Goal: Task Accomplishment & Management: Use online tool/utility

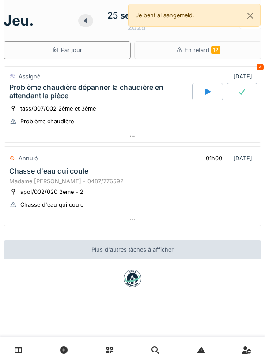
click at [199, 220] on div at bounding box center [132, 219] width 257 height 13
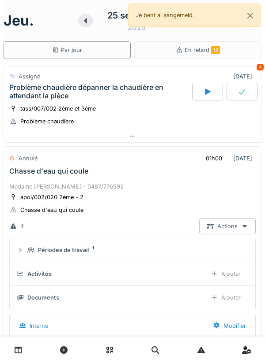
scroll to position [111, 0]
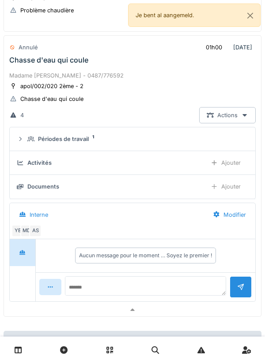
click at [230, 162] on div "Ajouter" at bounding box center [225, 163] width 45 height 16
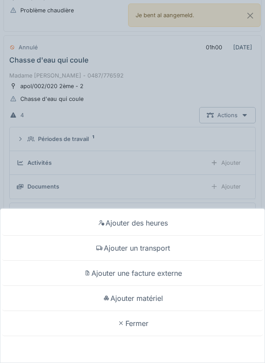
click at [193, 219] on div "Ajouter des heures" at bounding box center [132, 223] width 260 height 25
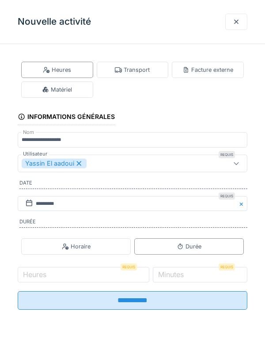
click at [234, 27] on div at bounding box center [236, 22] width 22 height 16
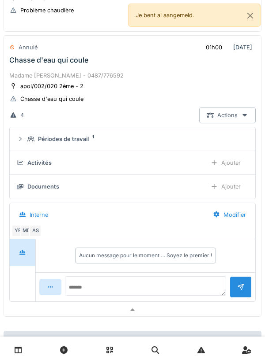
click at [229, 193] on div "Ajouter" at bounding box center [225, 187] width 45 height 16
click at [230, 167] on div "Ajouter" at bounding box center [225, 163] width 45 height 16
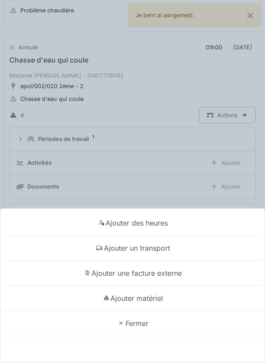
click at [199, 301] on div "Ajouter matériel" at bounding box center [132, 298] width 260 height 25
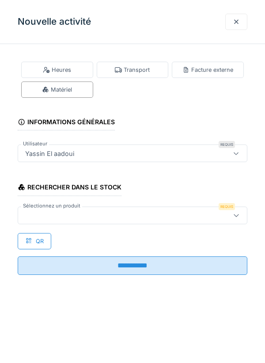
click at [198, 221] on div at bounding box center [132, 216] width 229 height 18
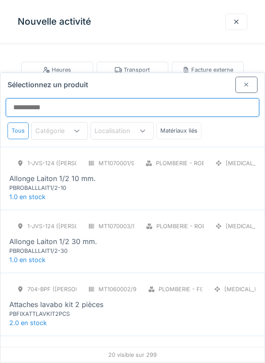
click at [220, 98] on input "Sélectionnez un produit" at bounding box center [132, 107] width 253 height 19
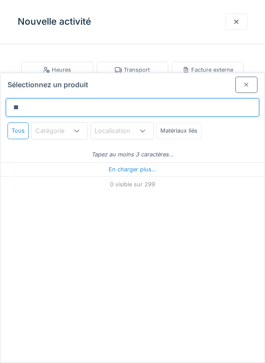
type input "***"
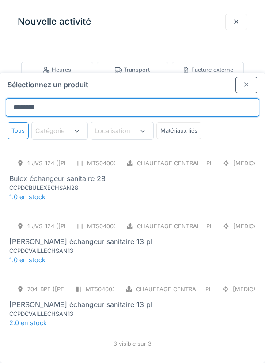
type input "*******"
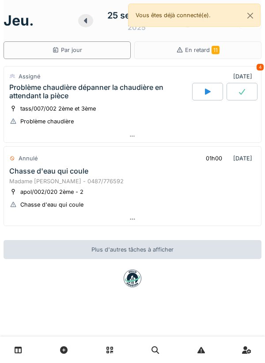
click at [177, 136] on div at bounding box center [132, 136] width 257 height 13
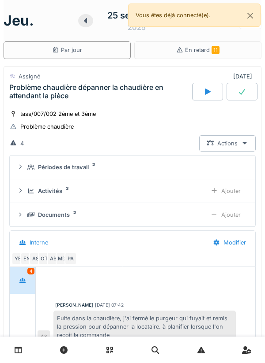
scroll to position [31, 0]
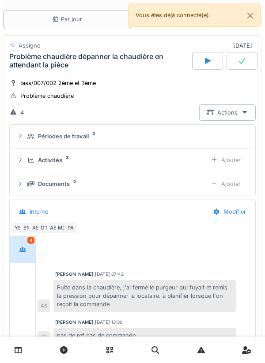
click at [179, 135] on div "Périodes de travail 2" at bounding box center [135, 136] width 217 height 8
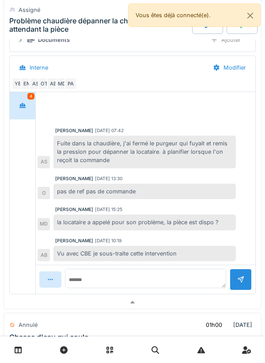
scroll to position [215, 0]
